Goal: Transaction & Acquisition: Purchase product/service

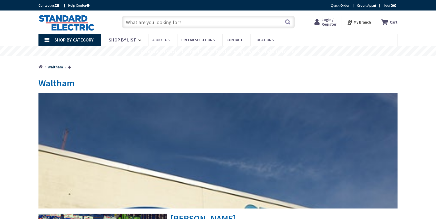
click at [329, 25] on span "Login / Register" at bounding box center [329, 21] width 15 height 9
click at [328, 20] on span "Login / Register" at bounding box center [329, 21] width 15 height 9
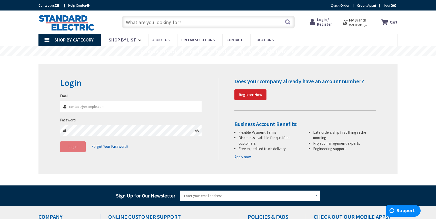
type input "[EMAIL_ADDRESS][PERSON_NAME][DOMAIN_NAME]"
click at [79, 150] on button "Login" at bounding box center [73, 147] width 26 height 11
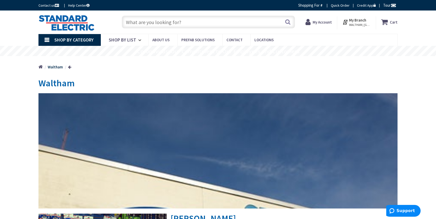
click at [176, 22] on input "text" at bounding box center [208, 22] width 173 height 13
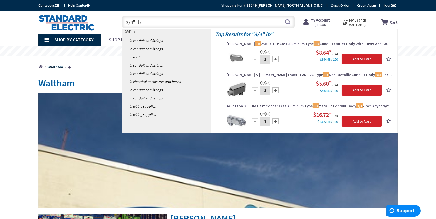
type input "3/4" lb"
click at [275, 58] on div at bounding box center [276, 59] width 6 height 6
type input "3"
click at [239, 56] on img at bounding box center [236, 58] width 19 height 19
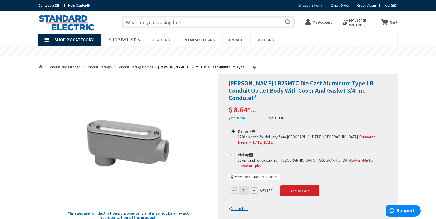
scroll to position [26, 0]
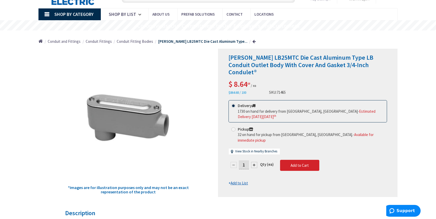
click at [254, 162] on div at bounding box center [254, 165] width 6 height 6
click at [254, 152] on div at bounding box center [307, 123] width 179 height 148
click at [254, 152] on form "This product is Discontinued Delivery 1730 on hand for delivery from Stoughton,…" at bounding box center [308, 143] width 159 height 86
click at [254, 162] on div at bounding box center [254, 165] width 6 height 6
type input "3"
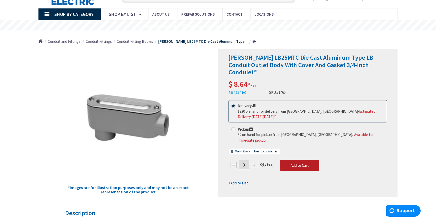
click at [303, 163] on span "Add to Cart" at bounding box center [300, 165] width 18 height 5
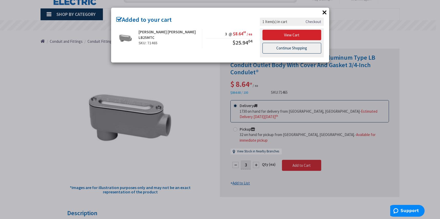
click at [286, 51] on link "Continue Shopping" at bounding box center [292, 48] width 59 height 11
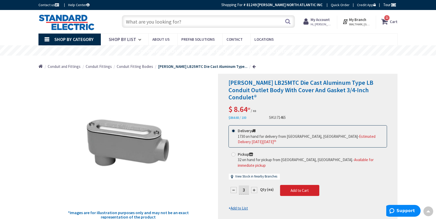
scroll to position [0, 0]
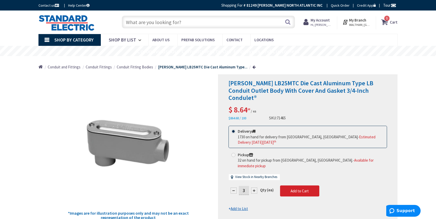
click at [160, 20] on input "text" at bounding box center [208, 22] width 173 height 13
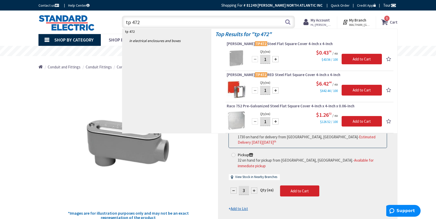
type input "tp 472"
click at [275, 60] on div at bounding box center [276, 59] width 6 height 6
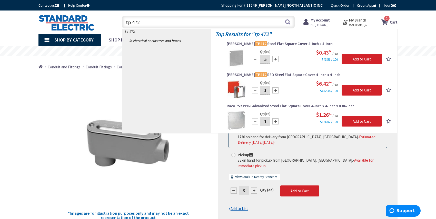
click at [275, 60] on div at bounding box center [276, 59] width 6 height 6
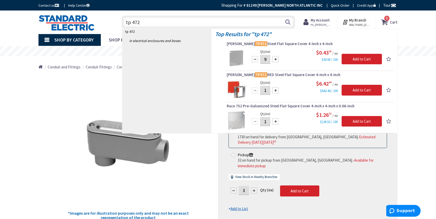
type input "10"
click at [363, 59] on input "Add to Cart" at bounding box center [362, 59] width 40 height 11
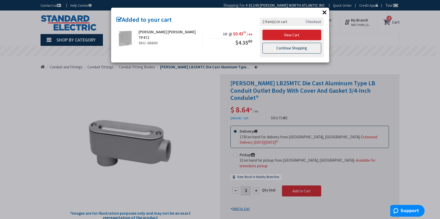
click at [291, 50] on link "Continue Shopping" at bounding box center [292, 48] width 59 height 11
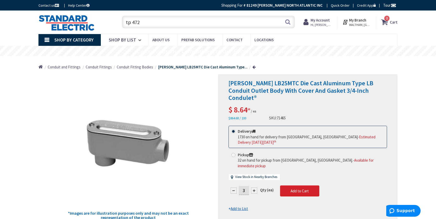
click at [178, 20] on input "tp 472" at bounding box center [208, 22] width 173 height 13
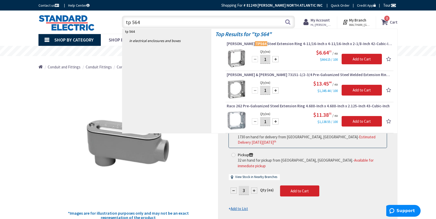
type input "tp 564"
click at [277, 60] on div at bounding box center [276, 59] width 6 height 6
click at [253, 60] on div at bounding box center [255, 59] width 6 height 6
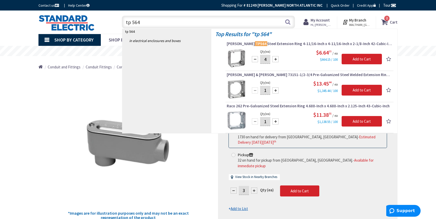
type input "3"
click at [363, 59] on input "Add to Cart" at bounding box center [362, 59] width 40 height 11
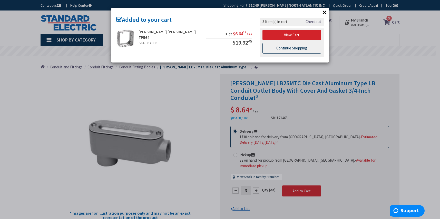
click at [297, 47] on link "Continue Shopping" at bounding box center [292, 48] width 59 height 11
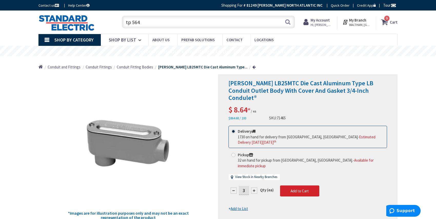
click at [187, 21] on input "tp 564" at bounding box center [208, 22] width 173 height 13
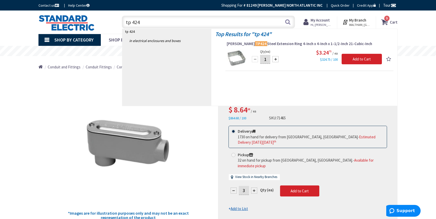
type input "tp 424"
click at [276, 60] on div at bounding box center [276, 59] width 6 height 6
type input "3"
click at [365, 59] on input "Add to Cart" at bounding box center [362, 59] width 40 height 11
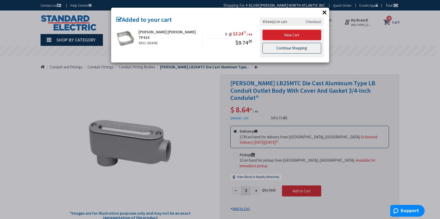
click at [279, 50] on link "Continue Shopping" at bounding box center [292, 48] width 59 height 11
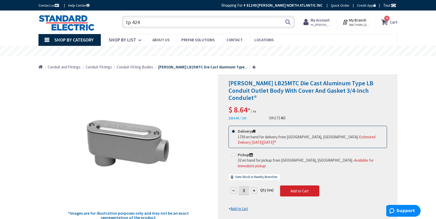
click at [169, 19] on input "tp 424" at bounding box center [208, 22] width 173 height 13
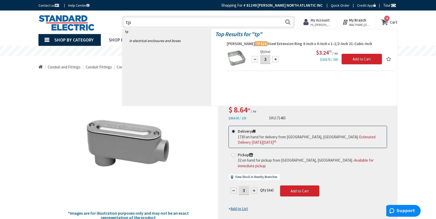
type input "t"
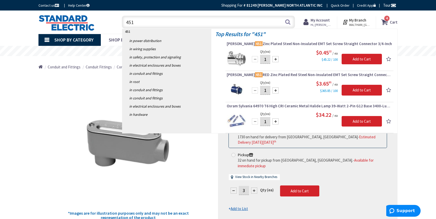
type input "451"
click at [275, 59] on div at bounding box center [276, 59] width 6 height 6
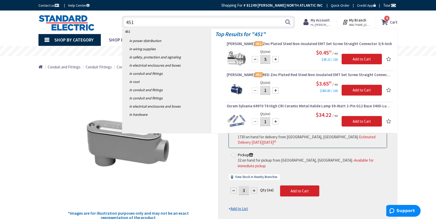
click at [275, 59] on div at bounding box center [276, 59] width 6 height 6
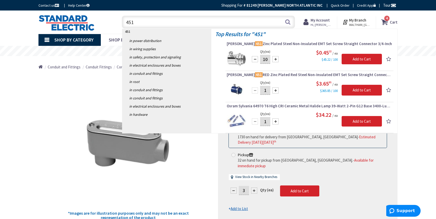
click at [275, 59] on div at bounding box center [276, 59] width 6 height 6
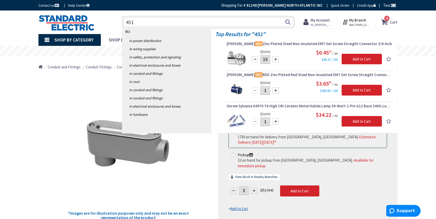
click at [275, 59] on div at bounding box center [276, 59] width 6 height 6
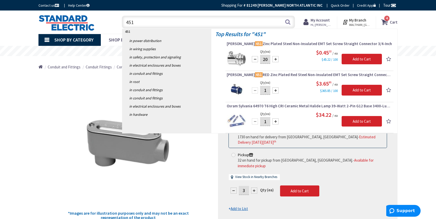
click at [275, 59] on div at bounding box center [276, 59] width 6 height 6
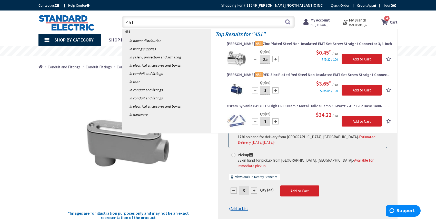
click at [275, 59] on div at bounding box center [276, 59] width 6 height 6
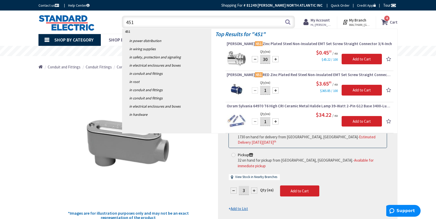
click at [275, 59] on div at bounding box center [276, 59] width 6 height 6
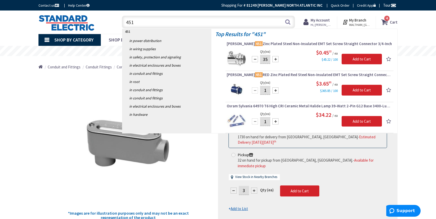
click at [275, 59] on div at bounding box center [276, 59] width 6 height 6
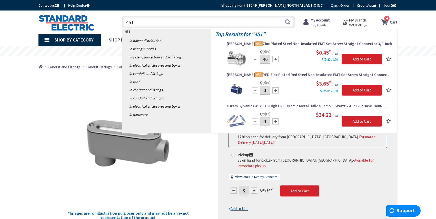
click at [275, 59] on div at bounding box center [276, 59] width 6 height 6
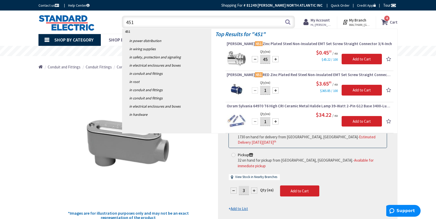
click at [275, 59] on div at bounding box center [276, 59] width 6 height 6
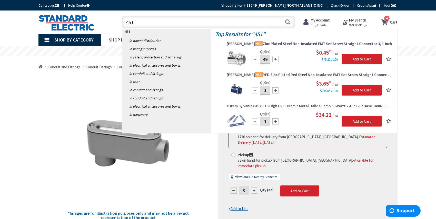
type input "50"
click at [350, 58] on input "Add to Cart" at bounding box center [362, 59] width 40 height 11
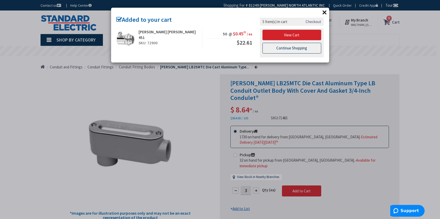
click at [291, 48] on link "Continue Shopping" at bounding box center [292, 48] width 59 height 11
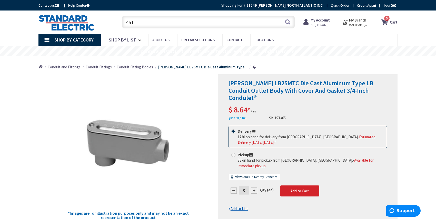
click at [183, 19] on input "451" at bounding box center [208, 22] width 173 height 13
type input "4"
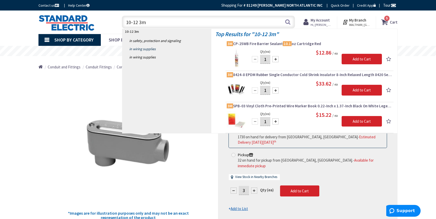
type input "10-12 3m"
click at [152, 49] on link "in Wiring Supplies" at bounding box center [166, 49] width 89 height 8
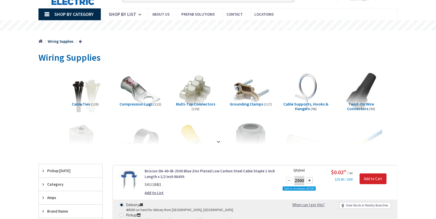
click at [193, 135] on div at bounding box center [218, 131] width 334 height 28
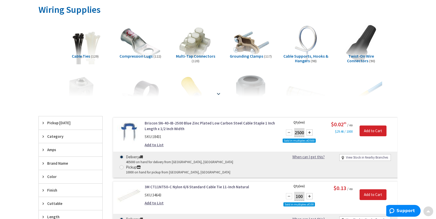
scroll to position [77, 0]
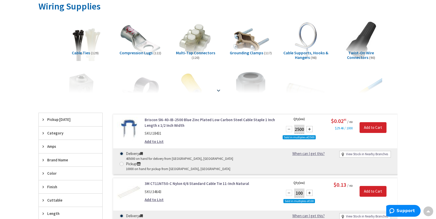
click at [218, 90] on strong at bounding box center [219, 90] width 6 height 6
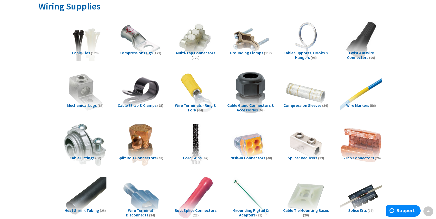
click at [197, 106] on span "Wire Terminals - Ring & Fork" at bounding box center [195, 108] width 41 height 10
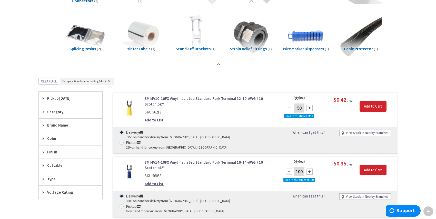
scroll to position [450, 0]
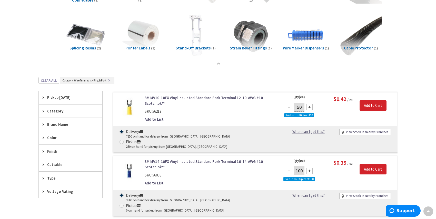
click at [59, 124] on span "Brand Name" at bounding box center [68, 124] width 42 height 5
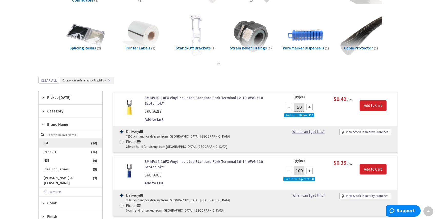
click at [50, 143] on span "3M" at bounding box center [71, 143] width 64 height 9
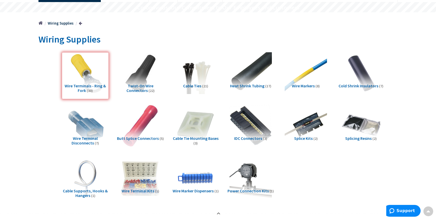
scroll to position [0, 0]
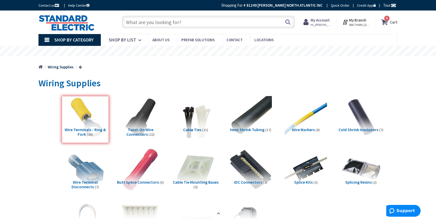
click at [194, 22] on input "text" at bounding box center [208, 22] width 173 height 13
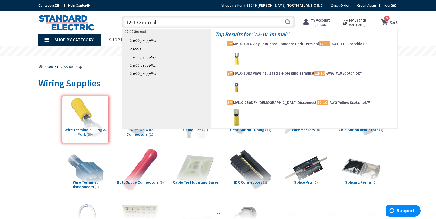
type input "12-10 3m male"
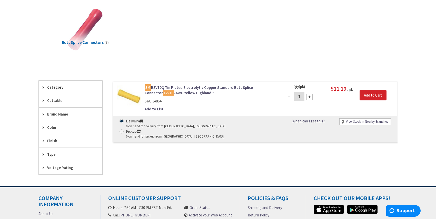
scroll to position [77, 0]
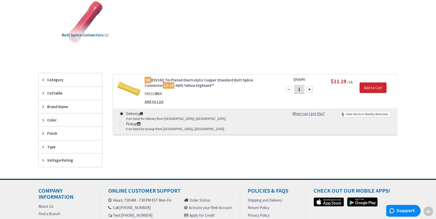
click at [65, 107] on span "Brand Name" at bounding box center [68, 106] width 42 height 5
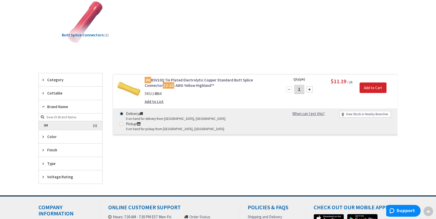
click at [52, 125] on span "3M" at bounding box center [71, 125] width 64 height 9
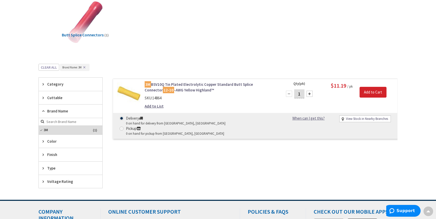
click at [76, 82] on span "Category" at bounding box center [68, 84] width 42 height 5
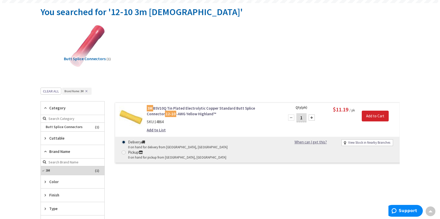
scroll to position [0, 0]
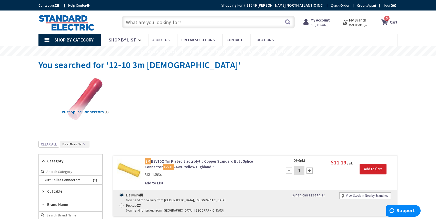
click at [198, 22] on input "text" at bounding box center [208, 22] width 173 height 13
click at [195, 25] on input "text" at bounding box center [208, 22] width 173 height 13
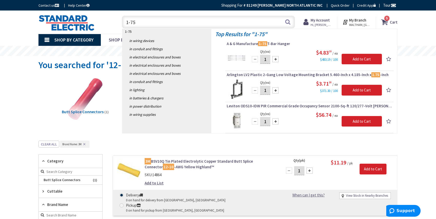
type input "1-75"
click at [276, 59] on div at bounding box center [276, 59] width 6 height 6
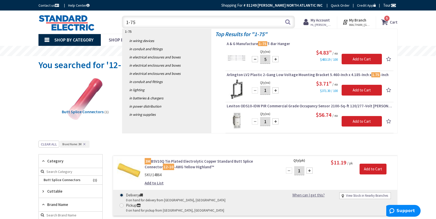
click at [276, 59] on div at bounding box center [276, 59] width 6 height 6
type input "6"
click at [355, 59] on input "Add to Cart" at bounding box center [362, 59] width 40 height 11
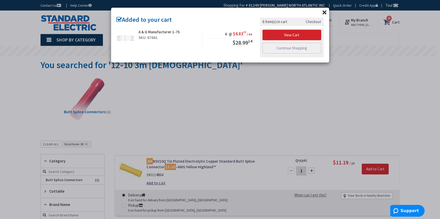
click at [324, 12] on button "×" at bounding box center [325, 12] width 8 height 8
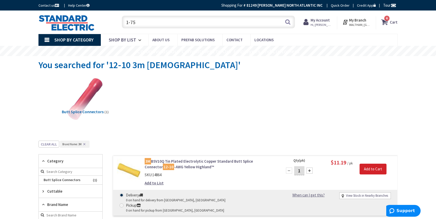
click at [170, 25] on input "1-75" at bounding box center [208, 22] width 173 height 13
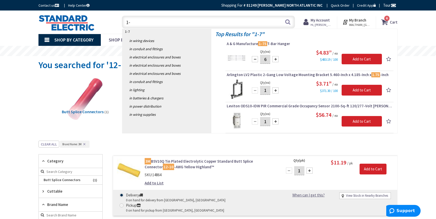
type input "1"
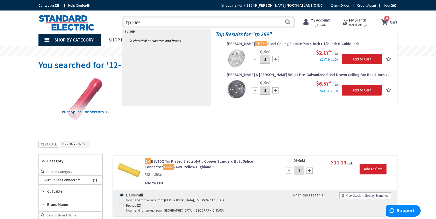
type input "tp 269"
click at [275, 59] on div at bounding box center [276, 59] width 6 height 6
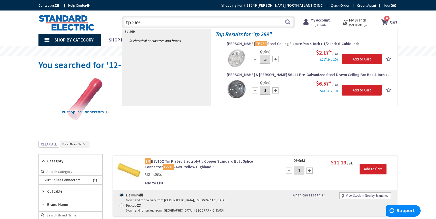
click at [275, 59] on div at bounding box center [276, 59] width 6 height 6
click at [255, 59] on div at bounding box center [255, 59] width 6 height 6
type input "5"
click at [355, 61] on input "Add to Cart" at bounding box center [362, 59] width 40 height 11
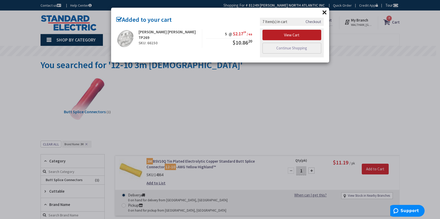
click at [307, 36] on link "View Cart" at bounding box center [292, 35] width 59 height 11
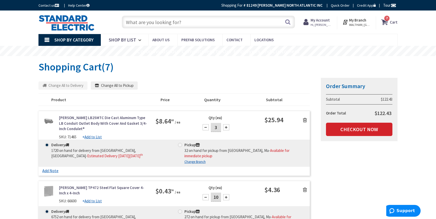
click at [136, 22] on input "text" at bounding box center [208, 22] width 173 height 13
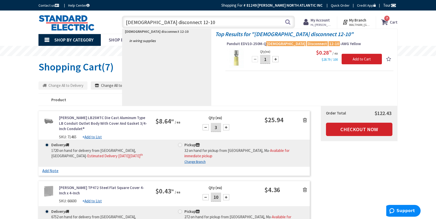
type input "[DEMOGRAPHIC_DATA] disconnect 12-10"
click at [236, 59] on img at bounding box center [236, 58] width 19 height 19
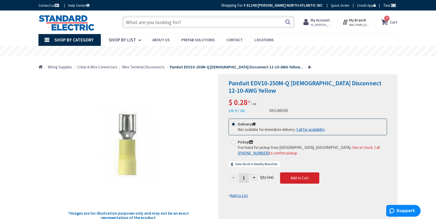
click at [395, 22] on strong "Cart" at bounding box center [394, 21] width 8 height 9
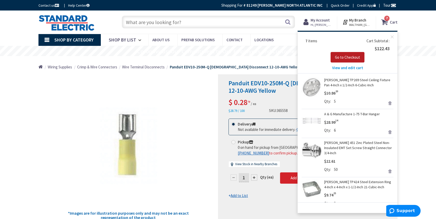
click at [347, 59] on span "Go to Checkout" at bounding box center [347, 57] width 25 height 5
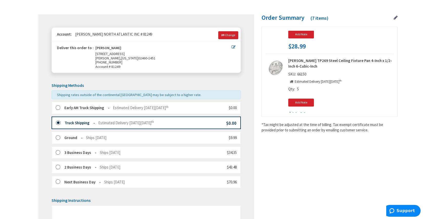
scroll to position [103, 0]
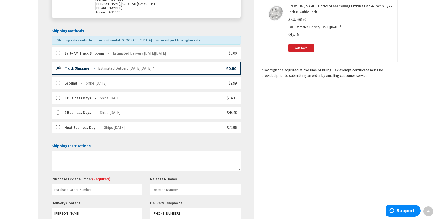
click at [58, 53] on label at bounding box center [60, 53] width 8 height 5
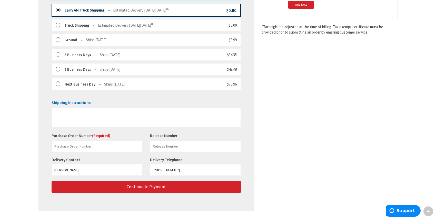
scroll to position [154, 0]
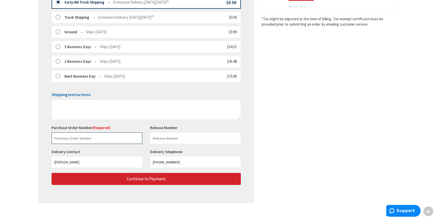
click at [86, 139] on input "text" at bounding box center [97, 139] width 91 height 12
type input "I-6018"
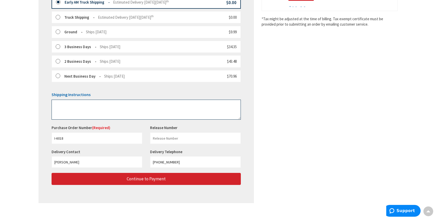
click at [68, 108] on textarea at bounding box center [146, 110] width 189 height 20
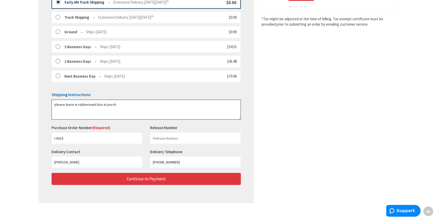
type textarea "please leave in rubbermaid box at porch"
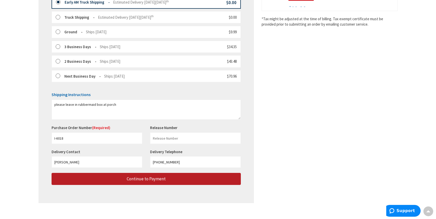
click at [168, 182] on button "Continue to Payment" at bounding box center [146, 179] width 189 height 12
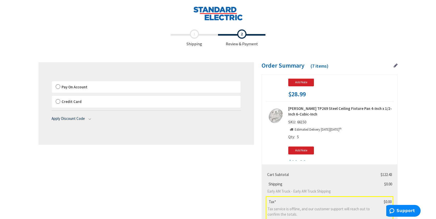
click at [59, 86] on label "Pay On Account" at bounding box center [146, 87] width 189 height 12
click at [52, 82] on input "Pay On Account" at bounding box center [52, 82] width 0 height 0
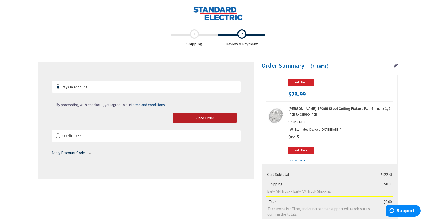
click at [210, 118] on span "Place Order" at bounding box center [205, 118] width 19 height 5
